Goal: Task Accomplishment & Management: Use online tool/utility

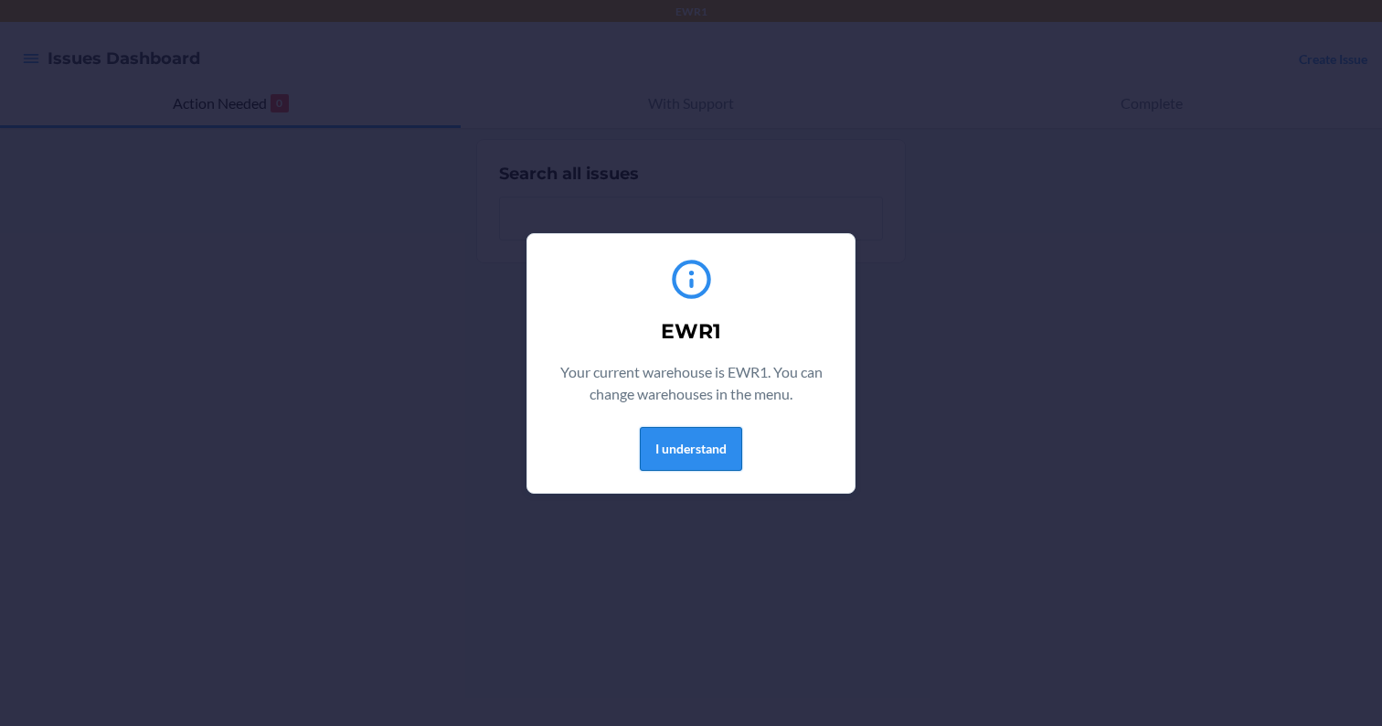
click at [697, 449] on button "I understand" at bounding box center [691, 449] width 102 height 44
